Goal: Information Seeking & Learning: Learn about a topic

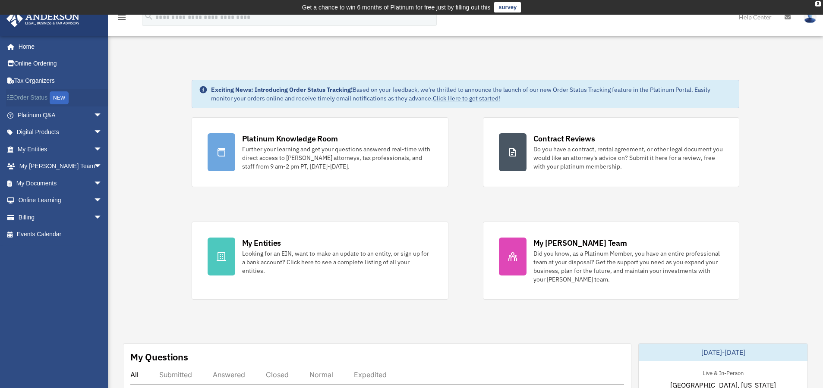
click at [39, 97] on link "Order Status NEW" at bounding box center [60, 98] width 109 height 18
click at [43, 182] on link "My Documents arrow_drop_down" at bounding box center [60, 183] width 109 height 17
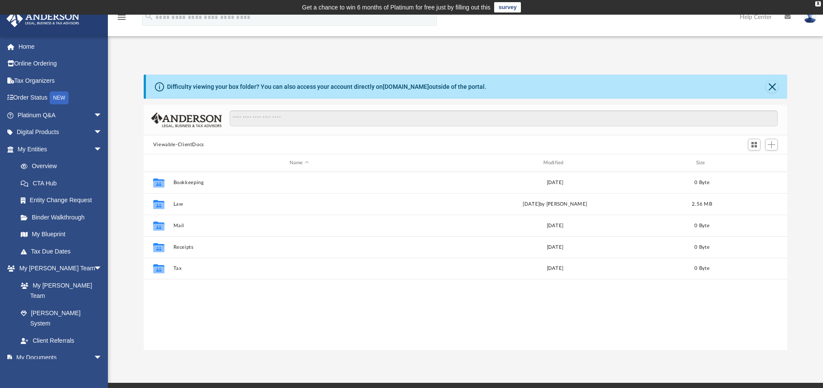
scroll to position [188, 636]
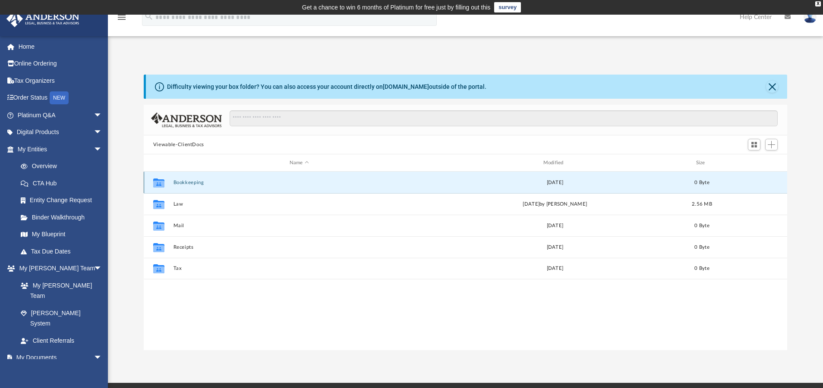
click at [174, 181] on button "Bookkeeping" at bounding box center [299, 183] width 252 height 6
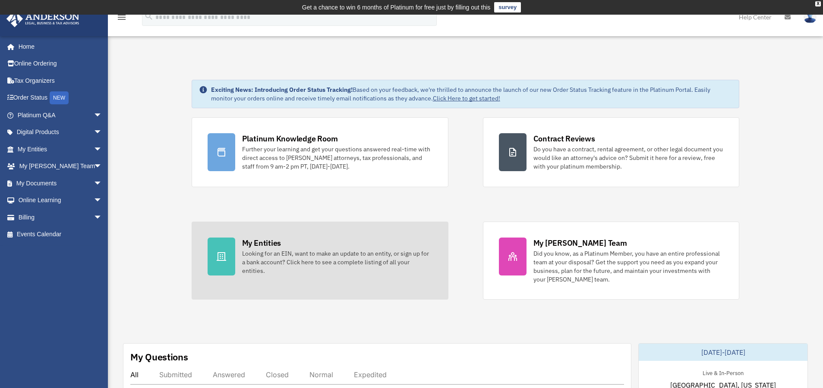
click at [246, 248] on div "My Entities" at bounding box center [261, 243] width 39 height 11
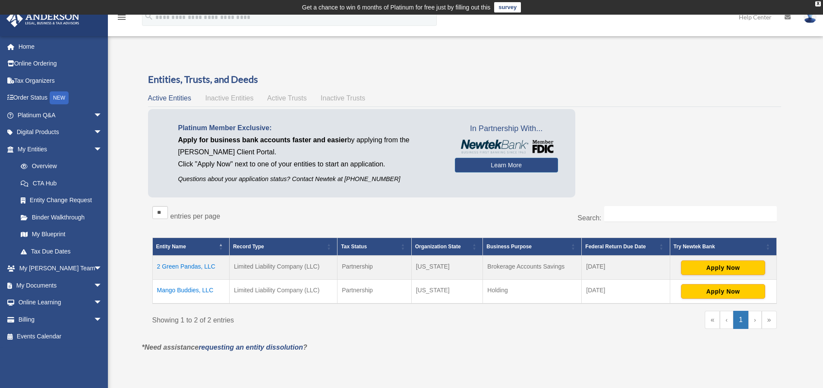
click at [194, 290] on td "Mango Buddies, LLC" at bounding box center [190, 292] width 77 height 24
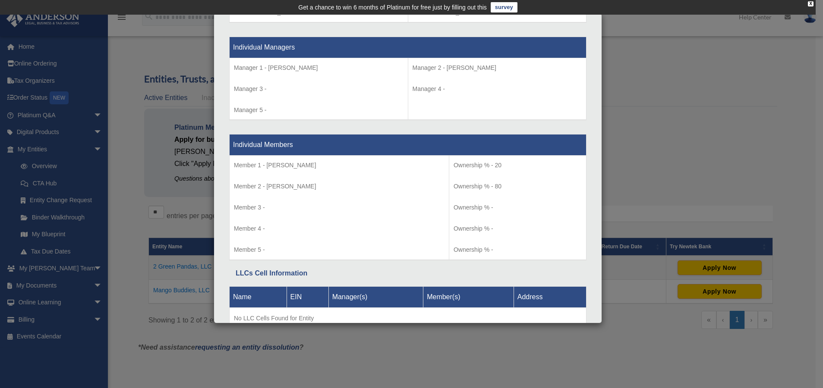
scroll to position [831, 0]
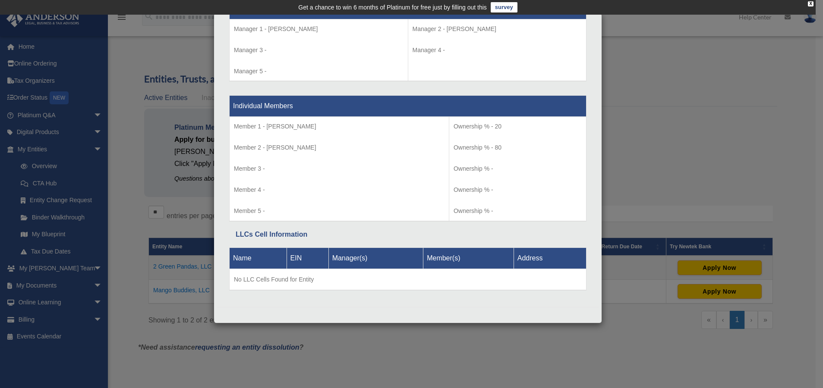
click at [164, 41] on div "Details × Articles Sent Organizational Date" at bounding box center [411, 194] width 823 height 388
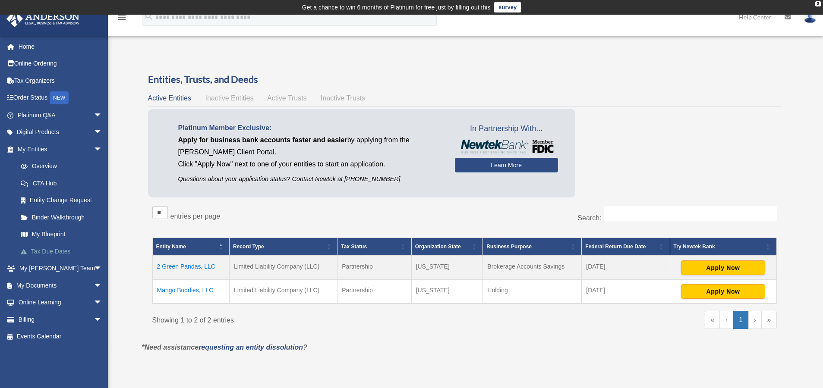
click at [54, 248] on link "Tax Due Dates" at bounding box center [63, 251] width 103 height 17
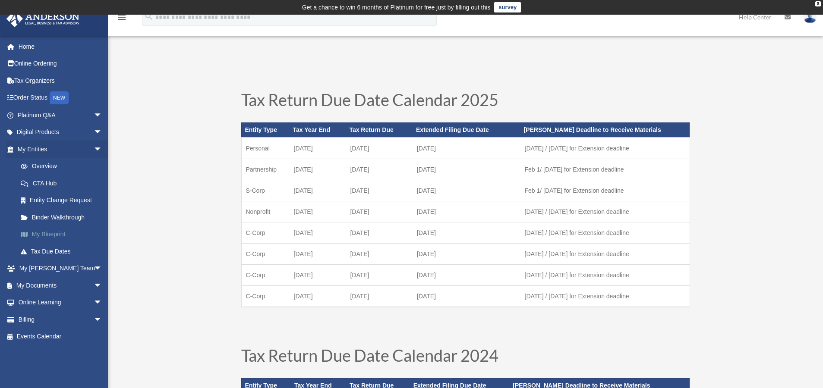
click at [54, 235] on link "My Blueprint" at bounding box center [63, 234] width 103 height 17
click at [57, 232] on link "My Blueprint" at bounding box center [63, 234] width 103 height 17
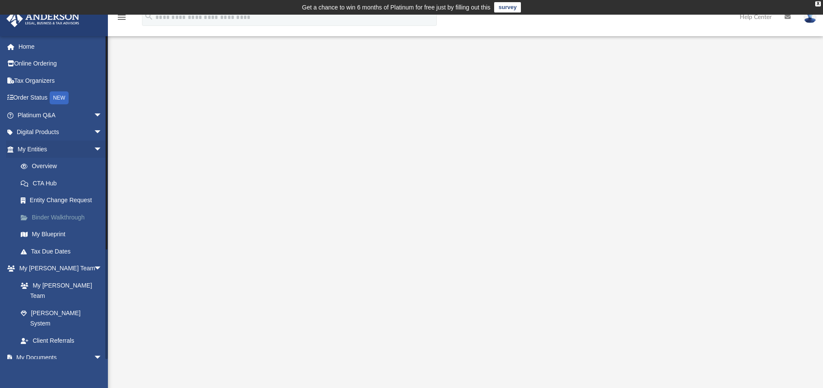
click at [71, 218] on link "Binder Walkthrough" at bounding box center [63, 217] width 103 height 17
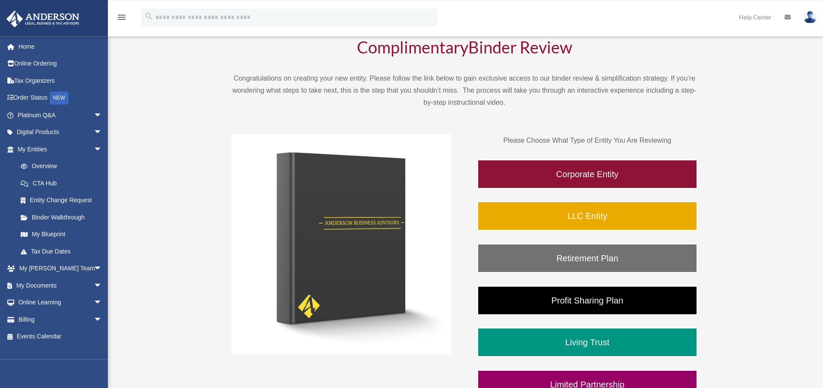
scroll to position [88, 0]
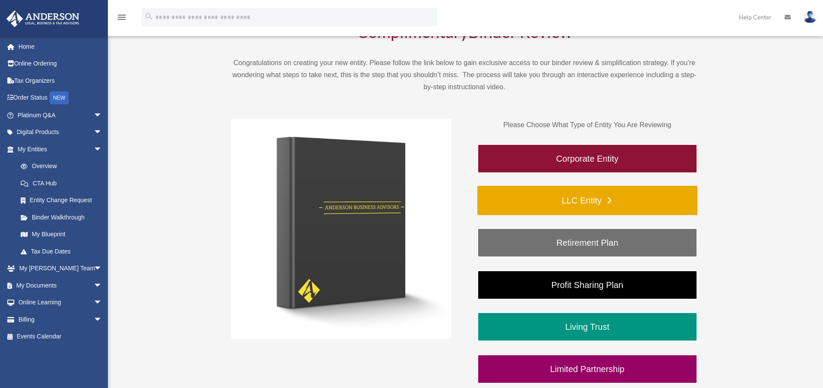
click at [615, 203] on link "LLC Entity" at bounding box center [587, 200] width 220 height 29
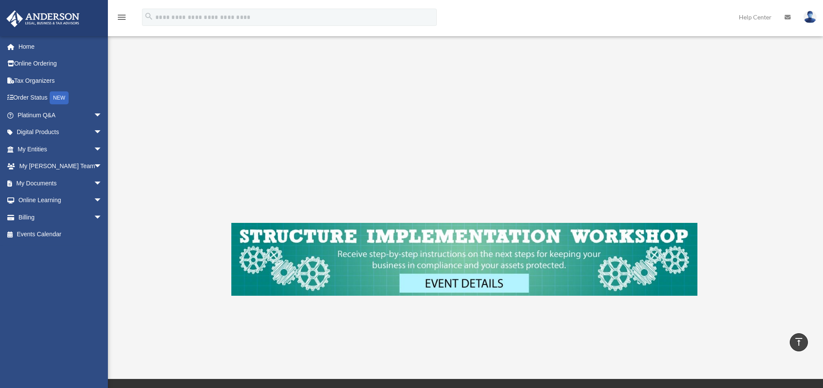
scroll to position [176, 0]
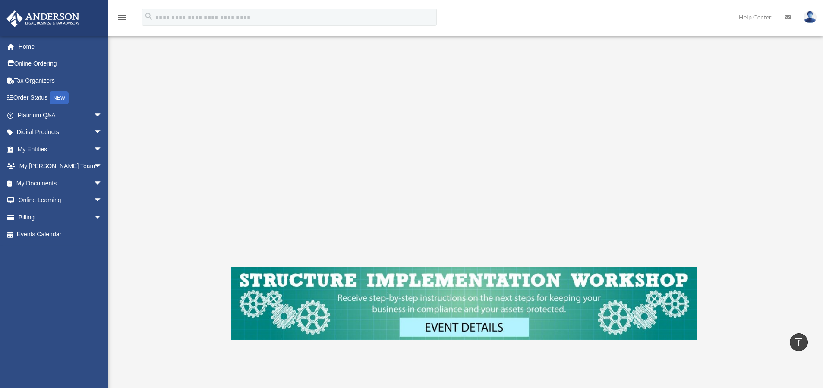
click at [493, 330] on img at bounding box center [464, 303] width 466 height 73
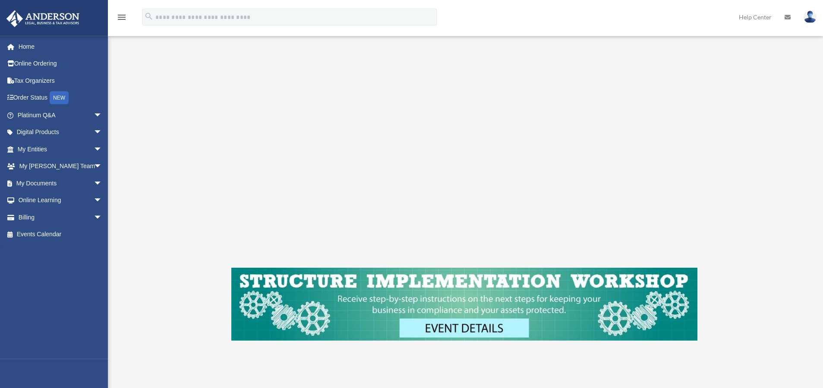
scroll to position [220, 0]
